Goal: Information Seeking & Learning: Find specific fact

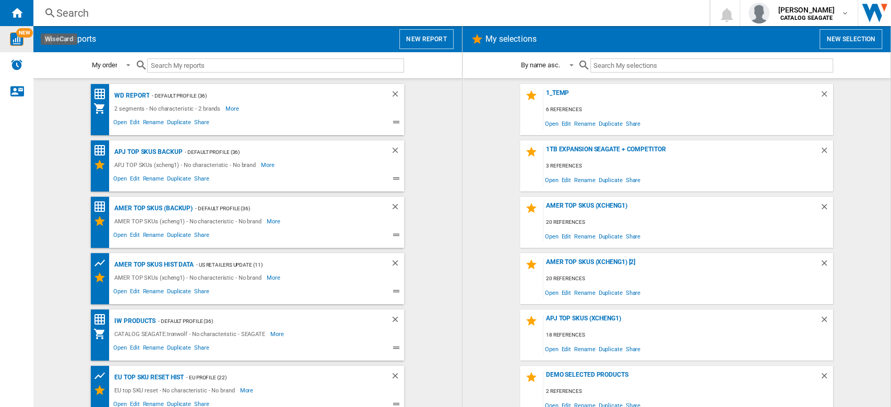
click at [18, 34] on span "NEW" at bounding box center [24, 32] width 17 height 9
click at [17, 32] on span "NEW" at bounding box center [24, 32] width 17 height 9
click at [27, 14] on div "Home" at bounding box center [16, 13] width 33 height 26
click at [334, 3] on div "Search Search 0 kok hua tan CATALOG [GEOGRAPHIC_DATA] CATALOG [GEOGRAPHIC_DATA]…" at bounding box center [462, 13] width 858 height 26
click at [334, 9] on div "Search" at bounding box center [369, 13] width 626 height 15
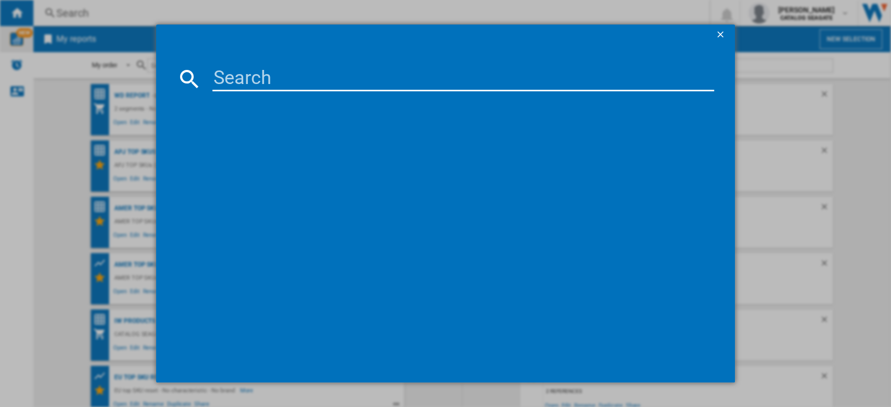
click at [303, 80] on input at bounding box center [464, 78] width 502 height 25
paste input "WWE142KFGXCL4"
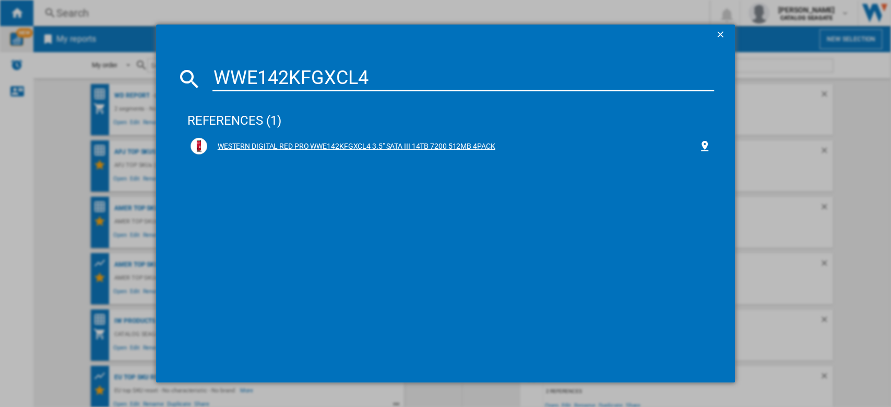
type input "WWE142KFGXCL4"
click at [424, 140] on div "WESTERN DIGITAL RED PRO WWE142KFGXCL4 3.5" SATA III 14TB 7200 512MB 4PACK" at bounding box center [451, 146] width 521 height 17
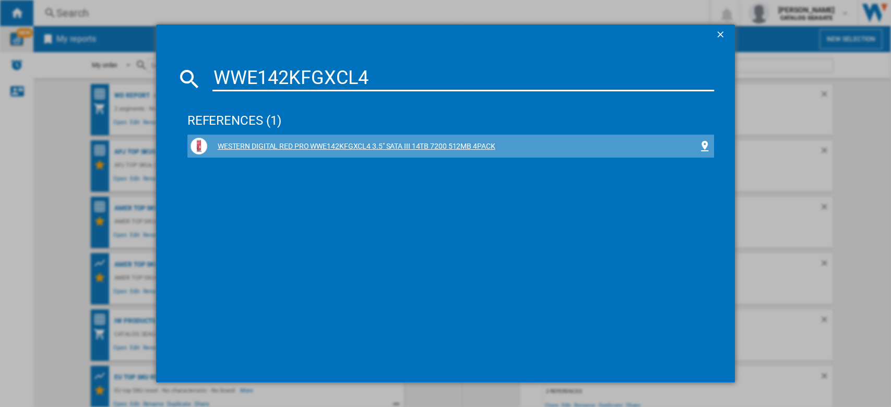
click at [473, 142] on div "WESTERN DIGITAL RED PRO WWE142KFGXCL4 3.5" SATA III 14TB 7200 512MB 4PACK" at bounding box center [453, 147] width 492 height 10
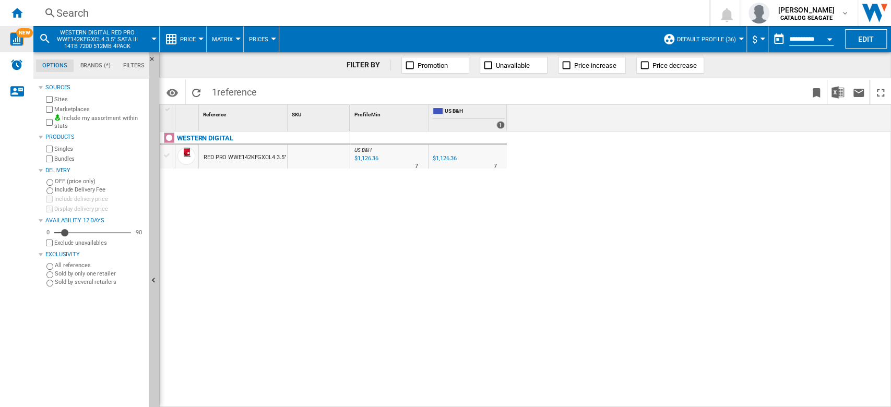
click at [72, 112] on label "Marketplaces" at bounding box center [99, 109] width 90 height 8
click at [451, 157] on div "$1,126.36" at bounding box center [445, 158] width 24 height 7
click at [19, 94] on ng-md-icon "Contact us" at bounding box center [16, 91] width 13 height 13
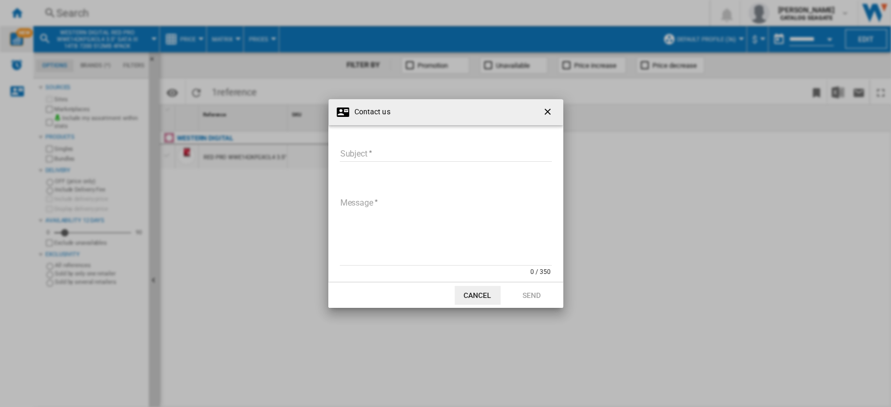
click at [376, 154] on input "Subject" at bounding box center [446, 154] width 212 height 16
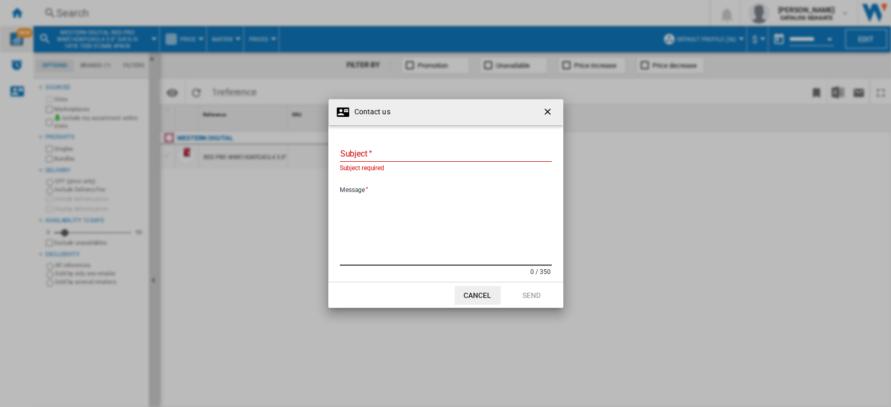
click at [376, 207] on textarea "Message" at bounding box center [446, 230] width 212 height 70
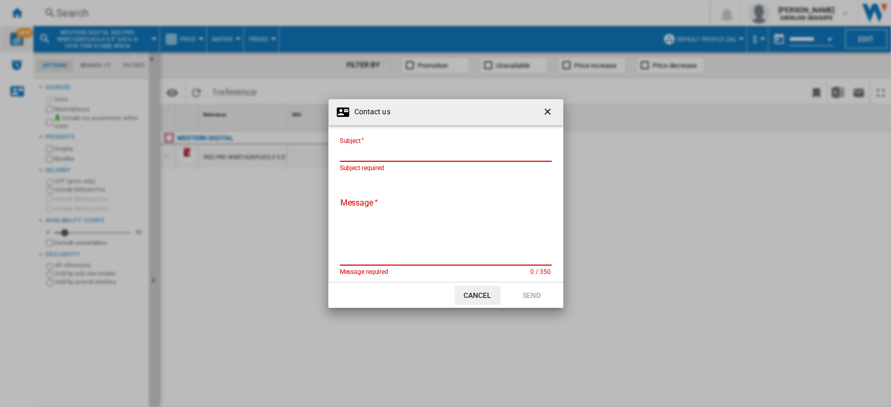
click at [392, 150] on input "Subject" at bounding box center [446, 154] width 212 height 16
paste input "**********"
drag, startPoint x: 481, startPoint y: 157, endPoint x: 581, endPoint y: 160, distance: 100.3
click at [581, 160] on div "**********" at bounding box center [445, 203] width 891 height 407
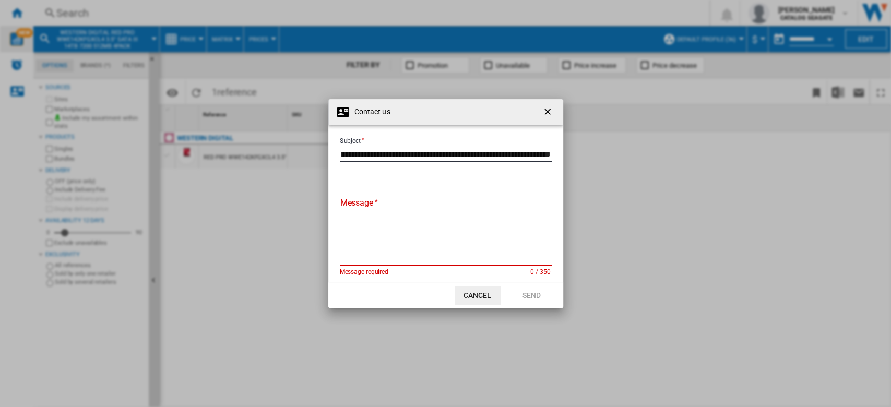
click at [550, 153] on input "**********" at bounding box center [446, 154] width 212 height 16
type input "**********"
click at [409, 222] on textarea "Message" at bounding box center [446, 230] width 212 height 70
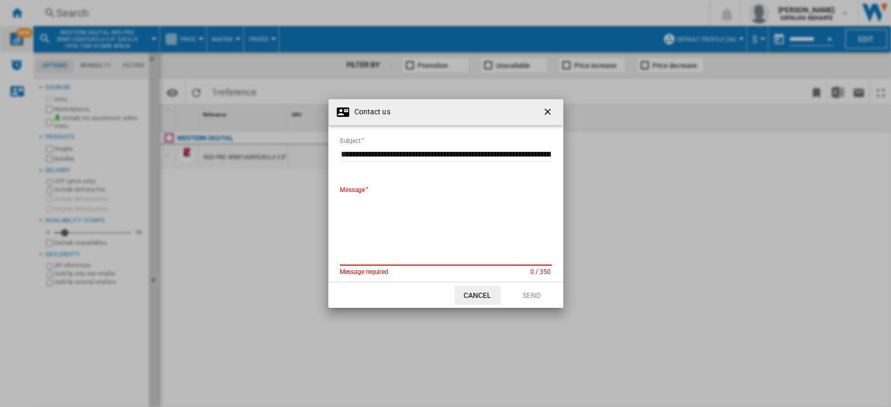
type textarea "*"
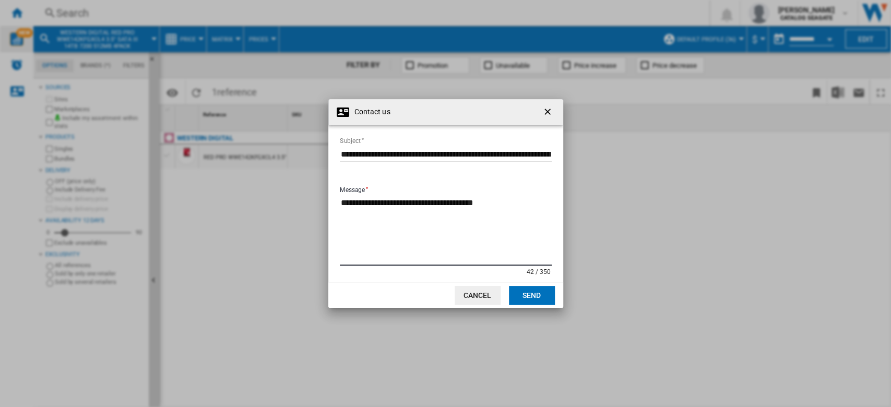
click at [521, 215] on textarea "**********" at bounding box center [446, 230] width 212 height 70
paste textarea "**********"
type textarea "**********"
click at [532, 294] on button "Send" at bounding box center [532, 295] width 46 height 19
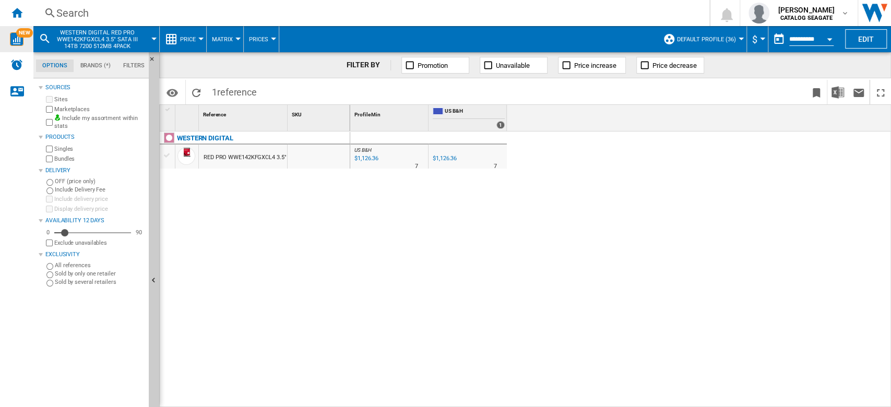
click at [70, 158] on label "Bundles" at bounding box center [99, 159] width 90 height 8
click at [96, 10] on div "Search" at bounding box center [369, 13] width 626 height 15
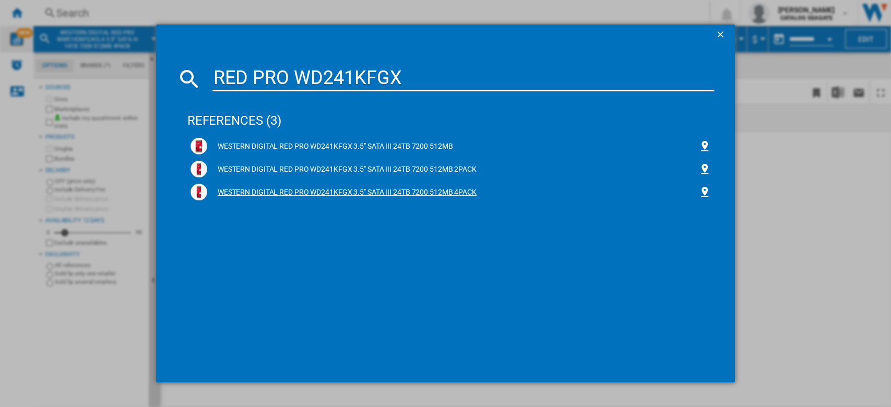
type input "RED PRO WD241KFGX"
click at [363, 193] on div "WESTERN DIGITAL RED PRO WD241KFGX 3.5" SATA III 24TB 7200 512MB 4PACK" at bounding box center [453, 192] width 492 height 10
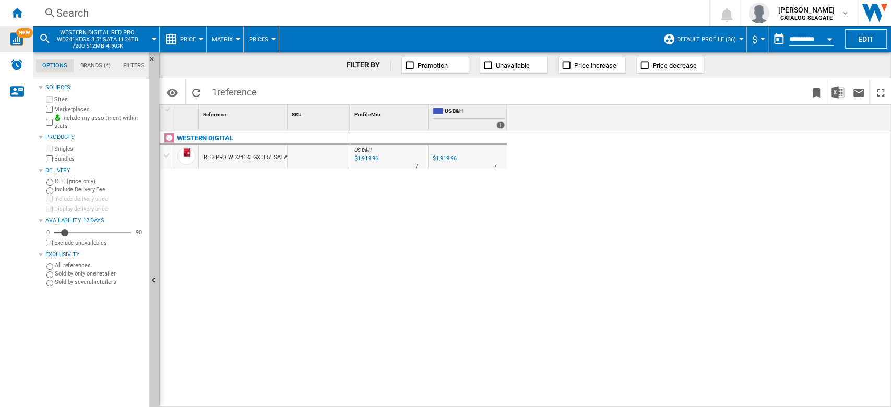
click at [63, 164] on div "Delivery" at bounding box center [92, 171] width 106 height 14
click at [65, 168] on div "Delivery" at bounding box center [94, 171] width 99 height 8
click at [67, 157] on label "Bundles" at bounding box center [99, 159] width 90 height 8
click at [158, 39] on md-menu "WESTERN DIGITAL RED PRO WD241KFGX 3.5" SATA III 24TB 7200 512MB 4PACK" at bounding box center [96, 39] width 126 height 26
click at [54, 160] on label "Bundles" at bounding box center [99, 159] width 90 height 8
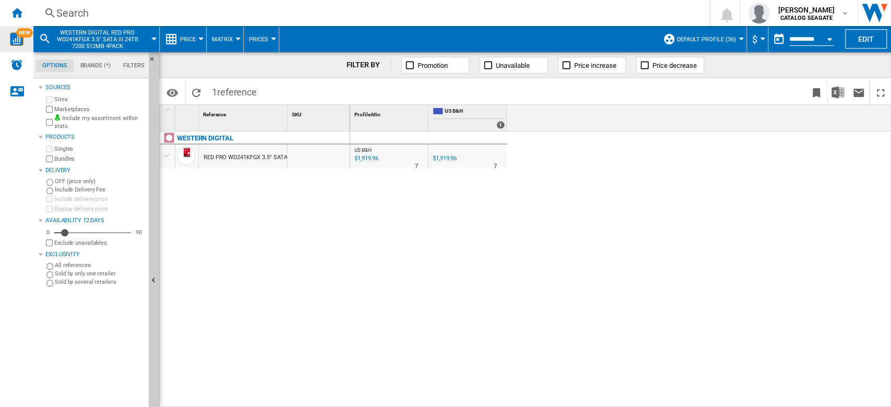
click at [151, 1] on div "Search Search 0 kok hua tan CATALOG [GEOGRAPHIC_DATA] CATALOG [GEOGRAPHIC_DATA]…" at bounding box center [462, 13] width 858 height 26
click at [139, 10] on div "Search" at bounding box center [369, 13] width 626 height 15
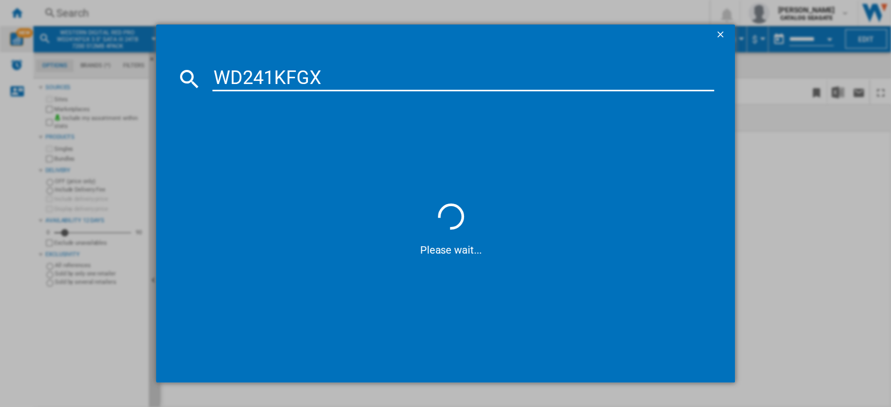
type input "WD241KFGX"
